Goal: Task Accomplishment & Management: Complete application form

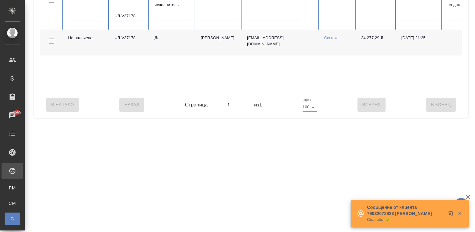
click at [135, 14] on input "ФЛ-V37178" at bounding box center [129, 16] width 30 height 9
paste input "6697 USD618.59"
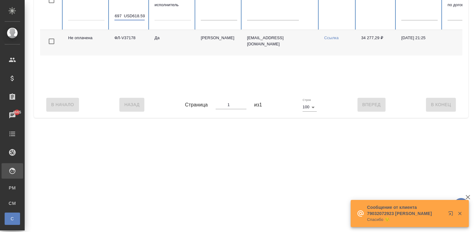
click at [135, 14] on table "Статус Код ФЛ-V36697 USD618.59 Штатный исполнитель ФИО исполнителя Email Докуме…" at bounding box center [370, 40] width 660 height 103
type input "ФЛ-V36697 USD618.59"
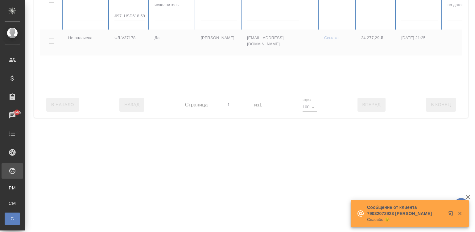
click at [135, 14] on div at bounding box center [370, 40] width 660 height 103
checkbox input "true"
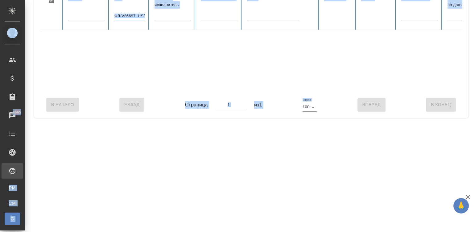
click at [137, 14] on input "ФЛ-V36697 USD618.59" at bounding box center [129, 16] width 30 height 9
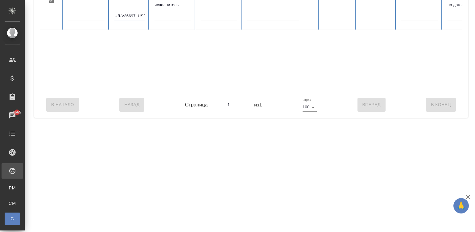
click at [137, 14] on input "ФЛ-V36697 USD618.59" at bounding box center [129, 16] width 30 height 9
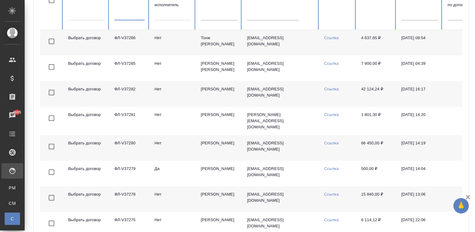
checkbox input "false"
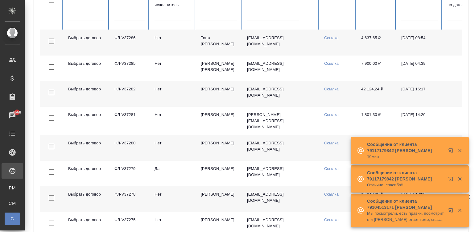
click at [110, 15] on th "Код" at bounding box center [129, 9] width 40 height 41
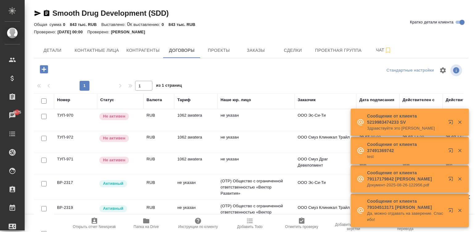
click at [336, 76] on div "Стандартные настройки" at bounding box center [393, 70] width 140 height 15
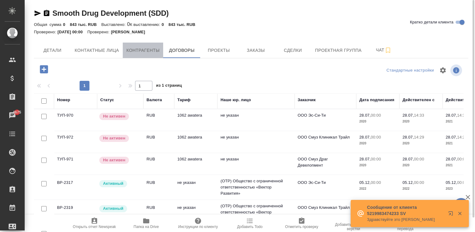
click at [132, 56] on button "Контрагенты" at bounding box center [143, 50] width 41 height 15
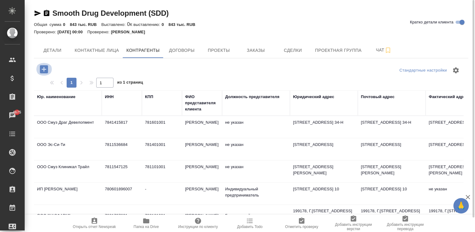
click at [42, 69] on icon "button" at bounding box center [44, 69] width 11 height 11
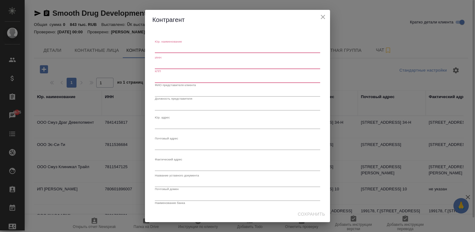
click at [168, 49] on textarea "Юр. наименование" at bounding box center [237, 48] width 165 height 5
paste textarea "SMCT GROUP LLC"
type textarea "SMCT GROUP LLC"
click at [179, 66] on input "text" at bounding box center [237, 64] width 165 height 9
paste input "[US_EMPLOYER_IDENTIFICATION_NUMBER]"
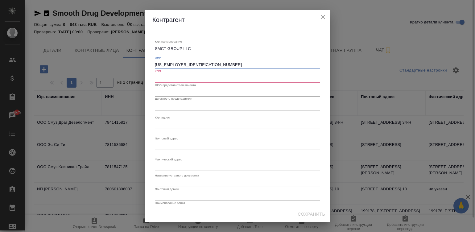
type input "[US_EMPLOYER_IDENTIFICATION_NUMBER]"
click at [180, 91] on input "text" at bounding box center [237, 92] width 165 height 9
paste input "[STREET_ADDRESS]"
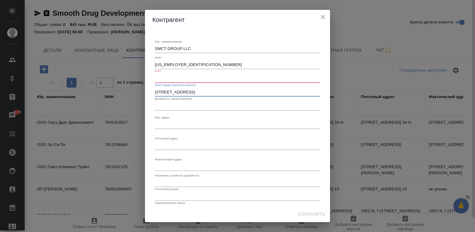
type input "[STREET_ADDRESS]"
click at [170, 76] on input "text" at bounding box center [237, 78] width 165 height 9
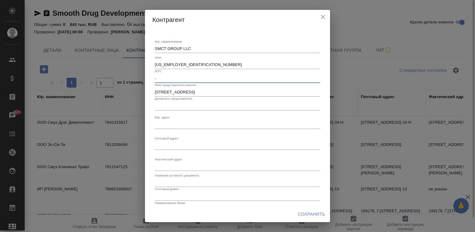
type input "-"
click at [199, 91] on input "[STREET_ADDRESS]" at bounding box center [237, 92] width 165 height 9
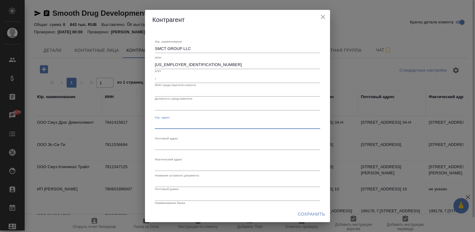
click at [168, 124] on textarea "Юр. наименование" at bounding box center [237, 124] width 165 height 5
paste textarea "[STREET_ADDRESS]"
type textarea "[STREET_ADDRESS]"
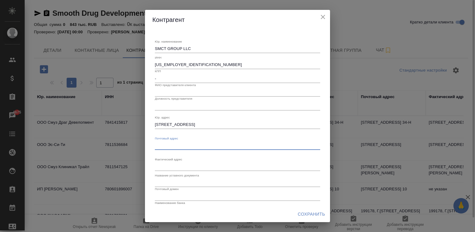
click at [186, 145] on textarea "Юр. наименование" at bounding box center [237, 145] width 165 height 5
paste textarea "[STREET_ADDRESS]"
type textarea "[STREET_ADDRESS]"
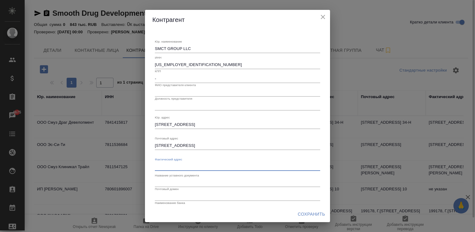
click at [169, 166] on textarea "Юр. наименование" at bounding box center [237, 166] width 165 height 5
paste textarea "[STREET_ADDRESS]"
type textarea "[STREET_ADDRESS]"
click at [185, 180] on input "text" at bounding box center [237, 182] width 165 height 9
click at [168, 106] on input "text" at bounding box center [237, 105] width 165 height 9
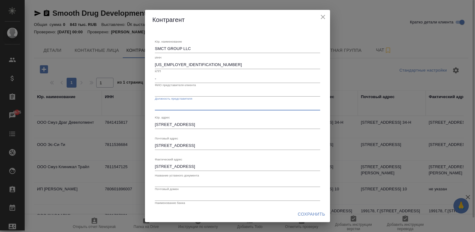
paste input "[PERSON_NAME]"
type input "[PERSON_NAME]"
click at [171, 103] on input "[PERSON_NAME]" at bounding box center [237, 105] width 165 height 9
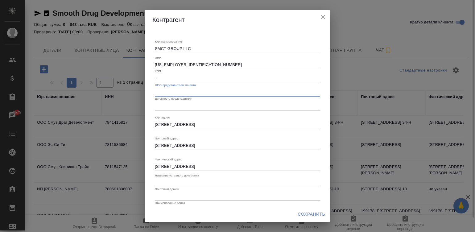
click at [172, 91] on input "text" at bounding box center [237, 92] width 165 height 9
paste input "[PERSON_NAME]"
type input "[PERSON_NAME]"
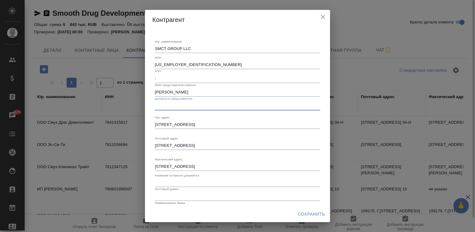
click at [176, 103] on input "text" at bounding box center [237, 105] width 165 height 9
paste input "CEO"
type input "CEO"
click at [168, 180] on input "text" at bounding box center [237, 182] width 165 height 9
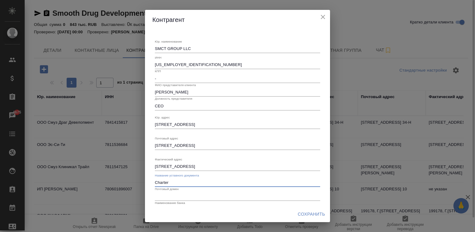
type input "Charter"
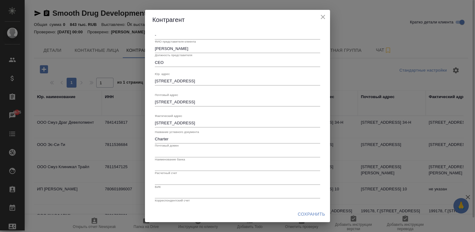
scroll to position [54, 0]
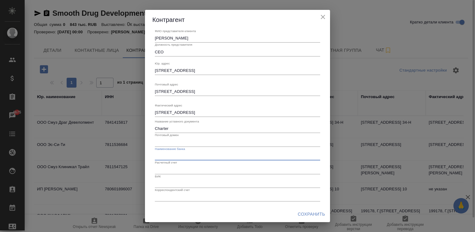
click at [173, 155] on input "text" at bounding box center [237, 156] width 165 height 9
paste input "Pnc Bank, Na"
type input "Pnc Bank, Na"
click at [217, 167] on input "text" at bounding box center [237, 169] width 165 height 9
paste input "[PHONE_NUMBER]"
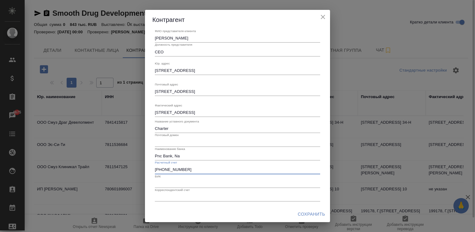
type input "[PHONE_NUMBER]"
click at [183, 179] on input "text" at bounding box center [237, 183] width 165 height 9
paste input "054000030"
type input "054000030"
click at [184, 195] on input "text" at bounding box center [237, 197] width 165 height 9
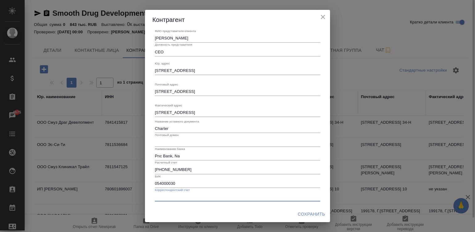
paste input "[SWIFT_CODE]"
type input "[SWIFT_CODE]"
click at [168, 139] on input "text" at bounding box center [237, 142] width 165 height 9
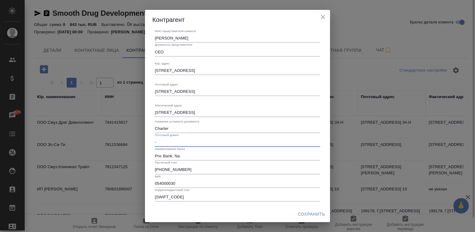
type input "-"
click at [315, 214] on span "Сохранить" at bounding box center [310, 214] width 27 height 8
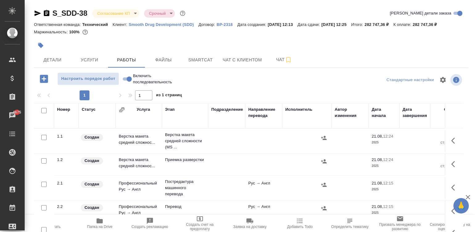
click at [330, 48] on div at bounding box center [251, 46] width 434 height 14
